Goal: Task Accomplishment & Management: Manage account settings

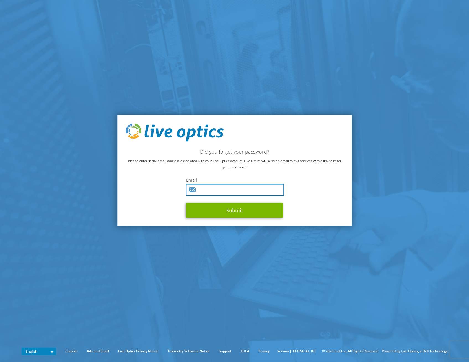
click at [218, 193] on input "text" at bounding box center [235, 190] width 98 height 12
type input "[EMAIL_ADDRESS][DOMAIN_NAME]"
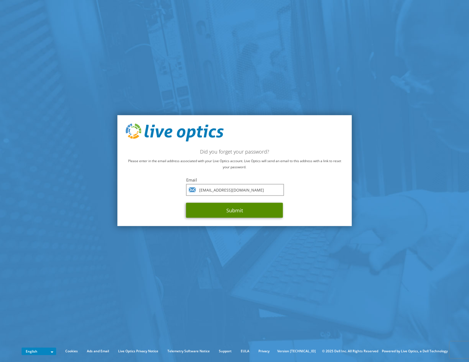
click at [218, 211] on button "Submit" at bounding box center [234, 210] width 97 height 15
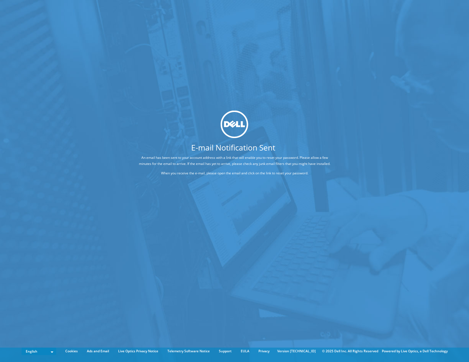
click at [376, 81] on div "E-mail Notification Sent An email has been sent to your account address with a …" at bounding box center [234, 172] width 469 height 345
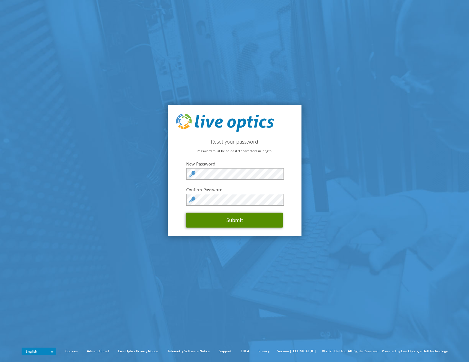
click at [227, 222] on button "Submit" at bounding box center [234, 219] width 97 height 15
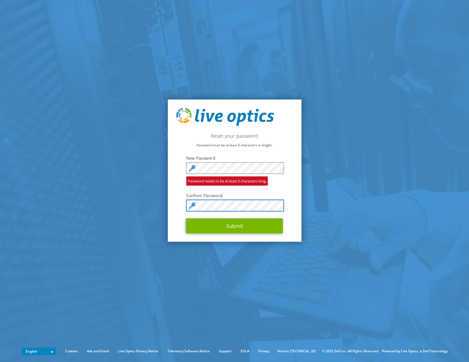
click at [186, 218] on button "Submit" at bounding box center [234, 225] width 97 height 15
